Goal: Information Seeking & Learning: Learn about a topic

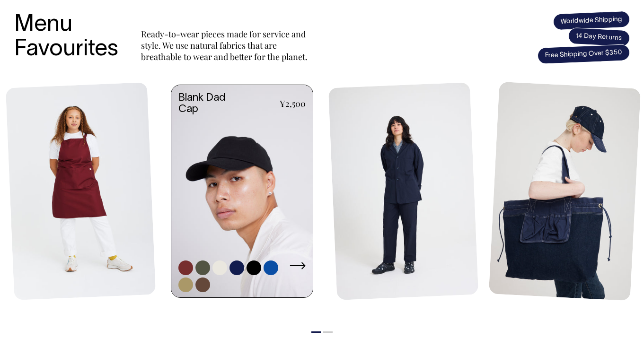
scroll to position [406, 0]
click at [302, 274] on div at bounding box center [297, 277] width 16 height 32
click at [301, 261] on link at bounding box center [297, 266] width 16 height 11
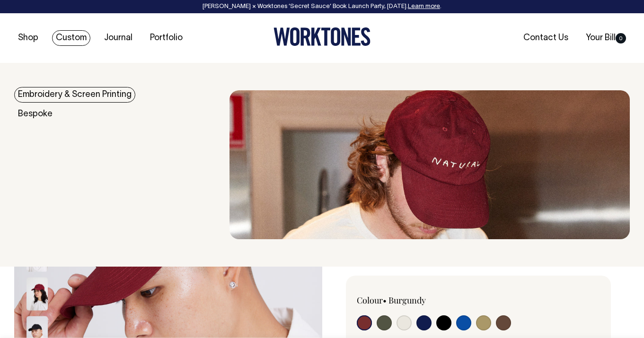
click at [65, 30] on link "Custom" at bounding box center [71, 38] width 38 height 16
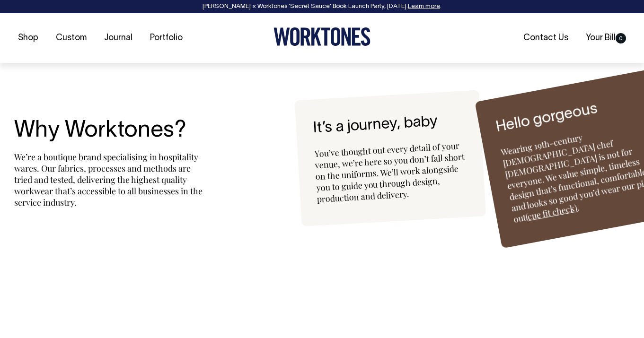
scroll to position [2208, 0]
click at [120, 40] on link "Journal" at bounding box center [118, 38] width 36 height 16
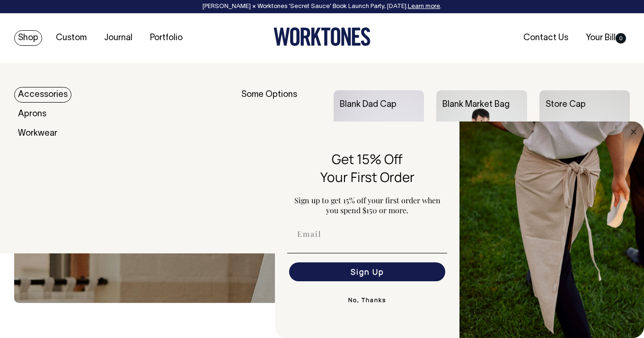
click at [24, 39] on link "Shop" at bounding box center [28, 38] width 28 height 16
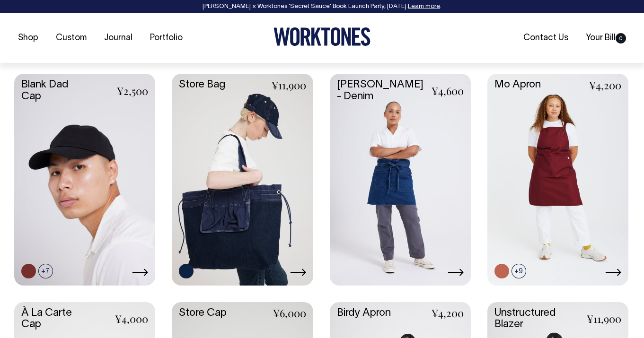
scroll to position [397, 0]
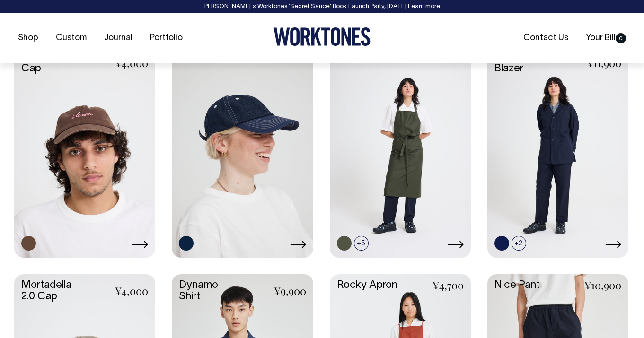
click at [85, 179] on link at bounding box center [84, 151] width 141 height 210
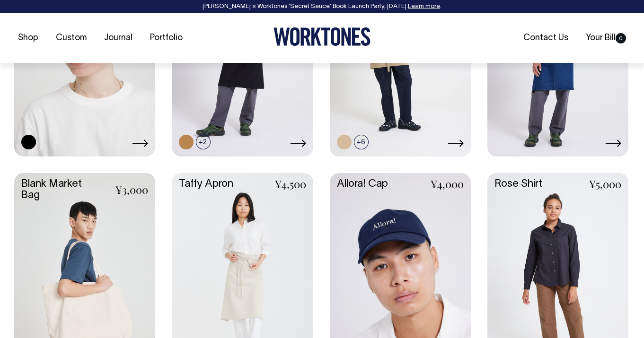
scroll to position [1211, 0]
click at [385, 218] on link at bounding box center [400, 278] width 141 height 210
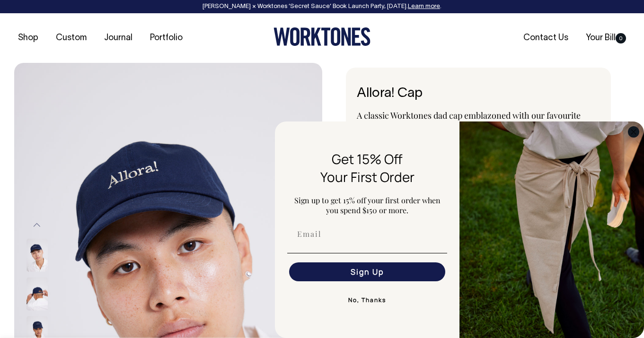
click at [629, 133] on circle "Close dialog" at bounding box center [633, 131] width 11 height 11
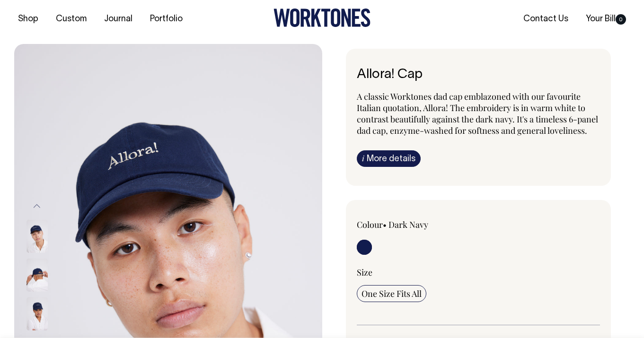
scroll to position [10, 0]
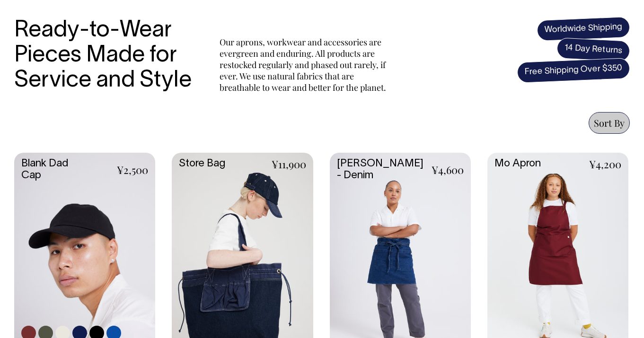
scroll to position [316, 0]
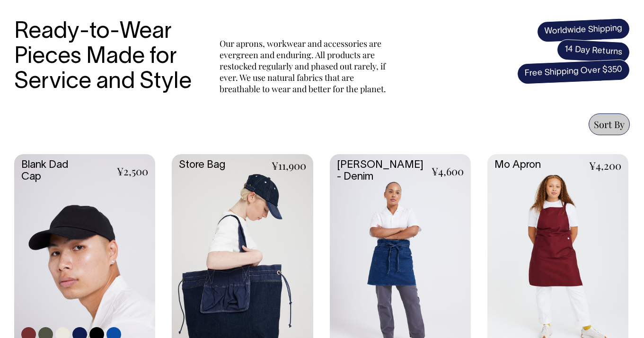
click at [86, 201] on link at bounding box center [84, 259] width 141 height 210
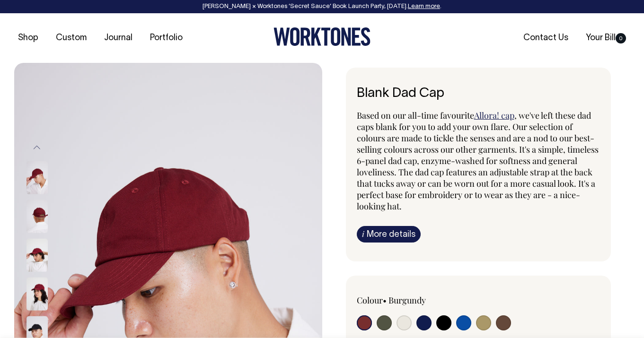
click at [386, 243] on div "Blank Dad Cap Based on our all-time favourite Allora! cap , we've left these da…" at bounding box center [478, 165] width 265 height 194
click at [386, 232] on link "i More details" at bounding box center [389, 234] width 64 height 17
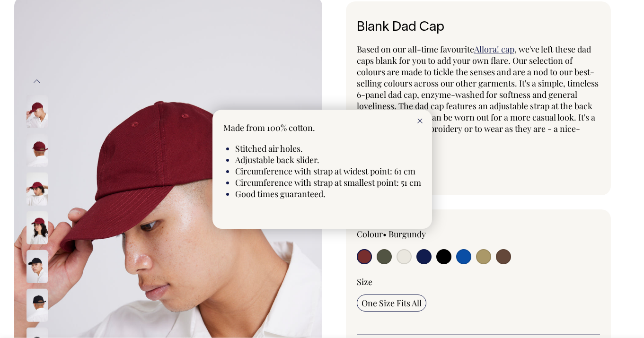
click at [421, 122] on icon at bounding box center [419, 121] width 5 height 5
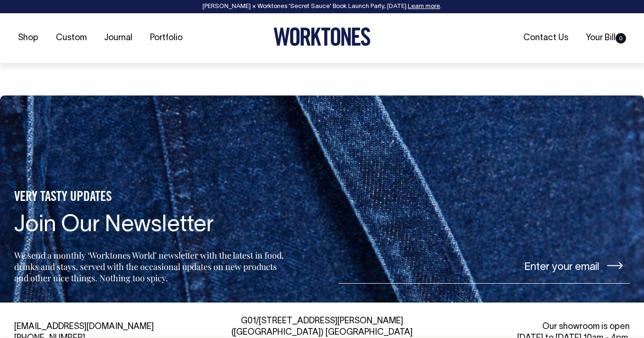
scroll to position [1347, 0]
